Goal: Navigation & Orientation: Find specific page/section

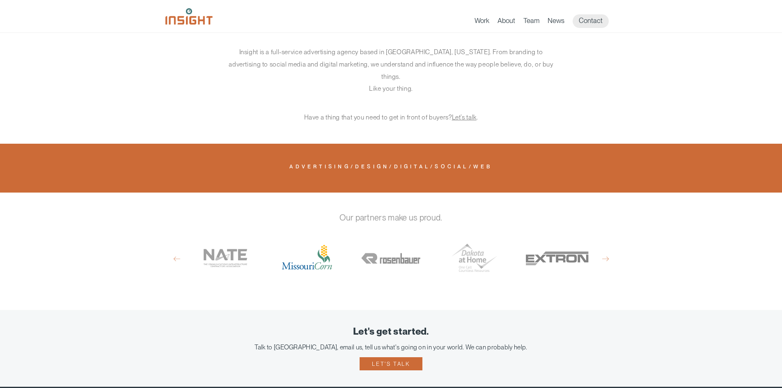
scroll to position [452, 0]
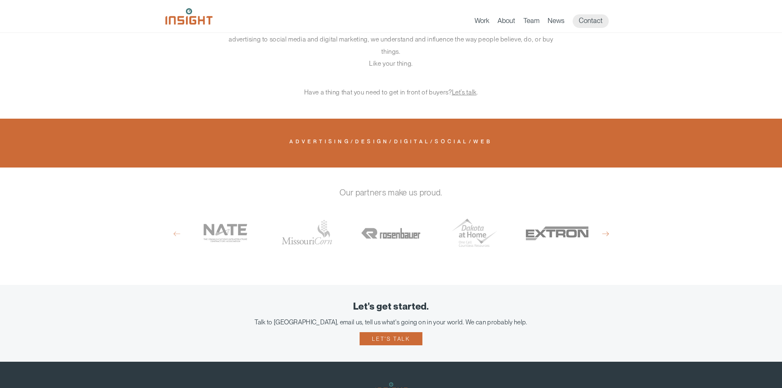
click at [602, 230] on button "Next" at bounding box center [605, 233] width 7 height 7
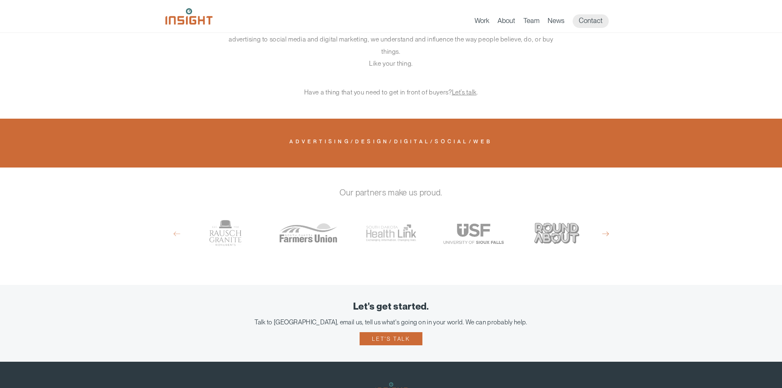
click at [604, 230] on button "Next" at bounding box center [605, 233] width 7 height 7
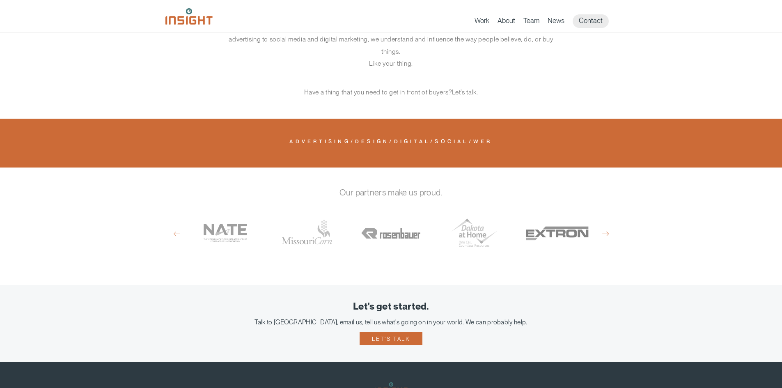
click at [604, 230] on button "Next" at bounding box center [605, 233] width 7 height 7
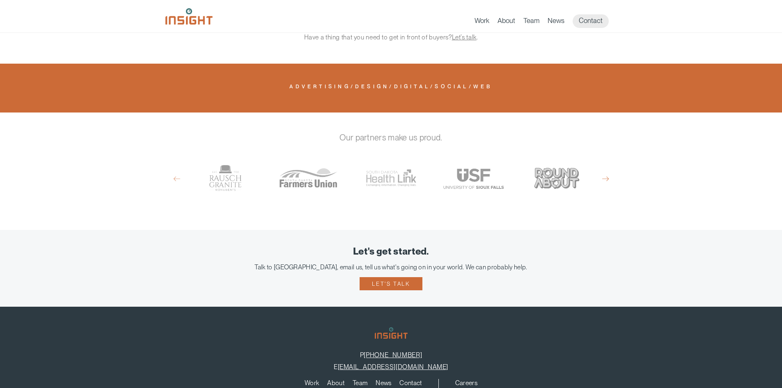
scroll to position [584, 0]
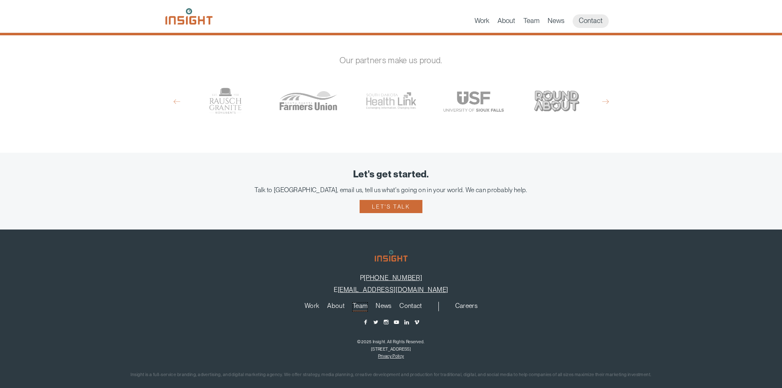
click at [357, 303] on link "Team" at bounding box center [360, 307] width 15 height 9
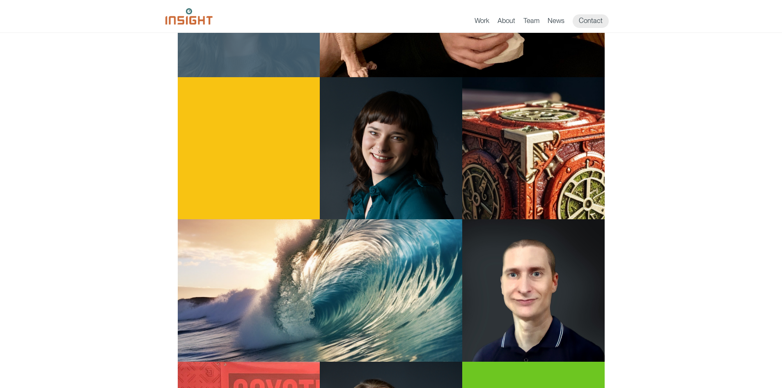
scroll to position [1026, 0]
